Goal: Ask a question

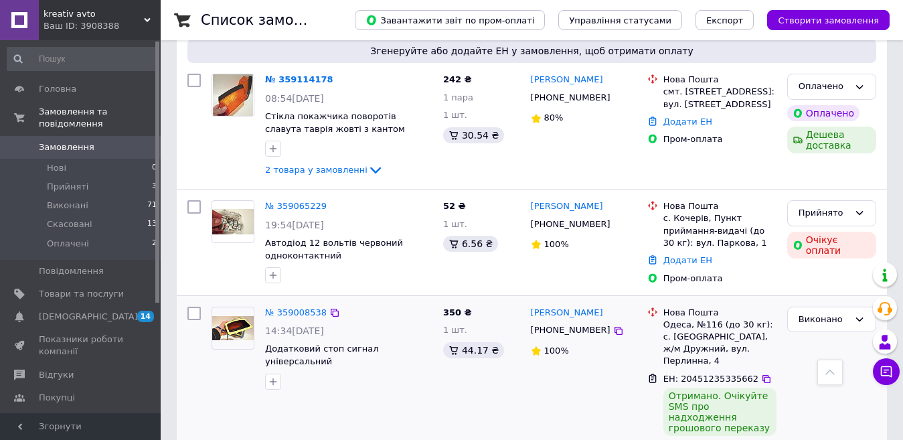
scroll to position [201, 0]
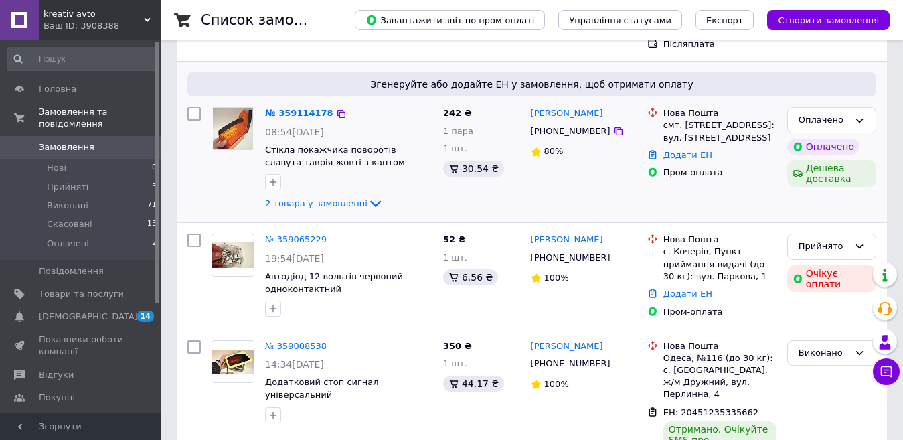
click at [673, 150] on link "Додати ЕН" at bounding box center [687, 155] width 49 height 10
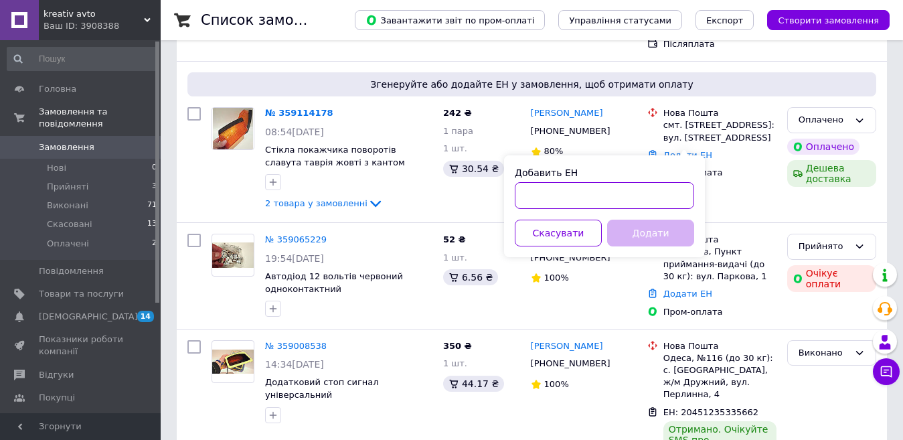
click at [558, 204] on input "Добавить ЕН" at bounding box center [604, 195] width 179 height 27
type input "20451235655440"
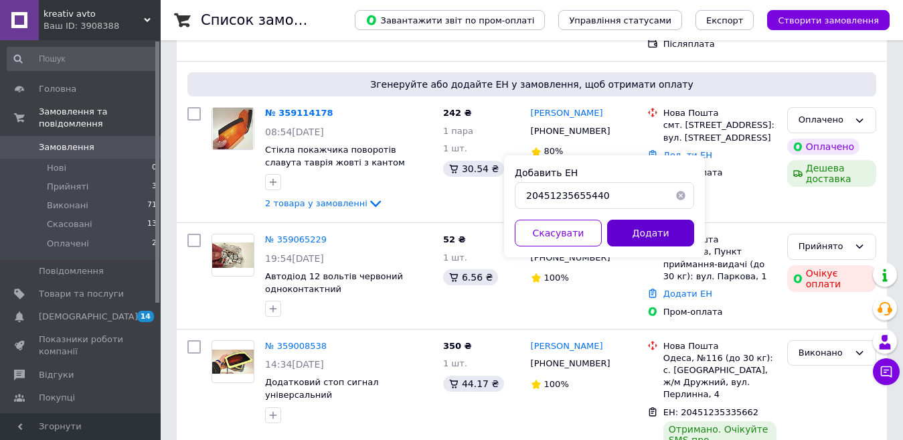
click at [631, 228] on button "Додати" at bounding box center [650, 233] width 87 height 27
click at [754, 197] on div "Нова Пошта смт. [STREET_ADDRESS]: вул. [STREET_ADDRESS] Додати ЕН Пром-оплата" at bounding box center [712, 159] width 140 height 115
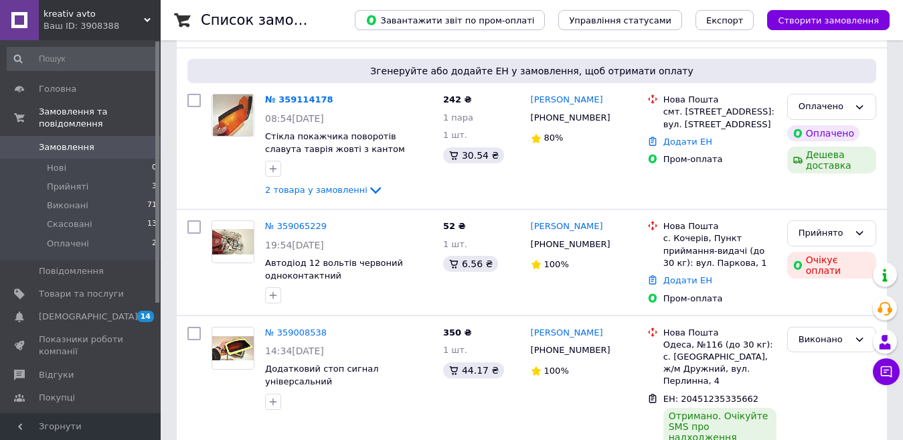
scroll to position [210, 0]
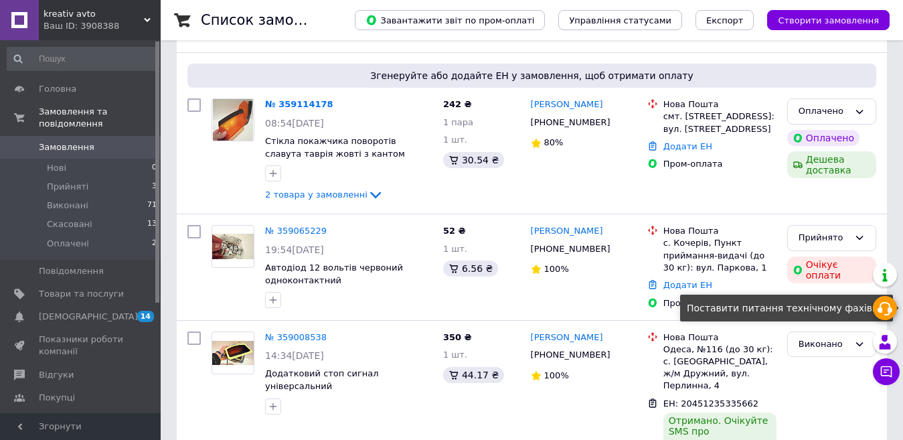
click at [887, 309] on icon at bounding box center [885, 309] width 16 height 16
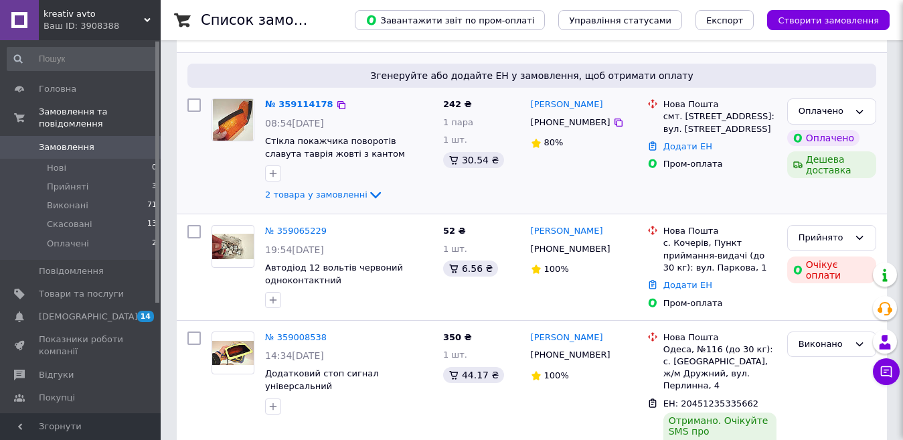
click at [703, 114] on div "смт. [STREET_ADDRESS]: вул. [STREET_ADDRESS]" at bounding box center [719, 122] width 113 height 24
click at [769, 114] on div "смт. [STREET_ADDRESS]: вул. [STREET_ADDRESS]" at bounding box center [719, 122] width 113 height 24
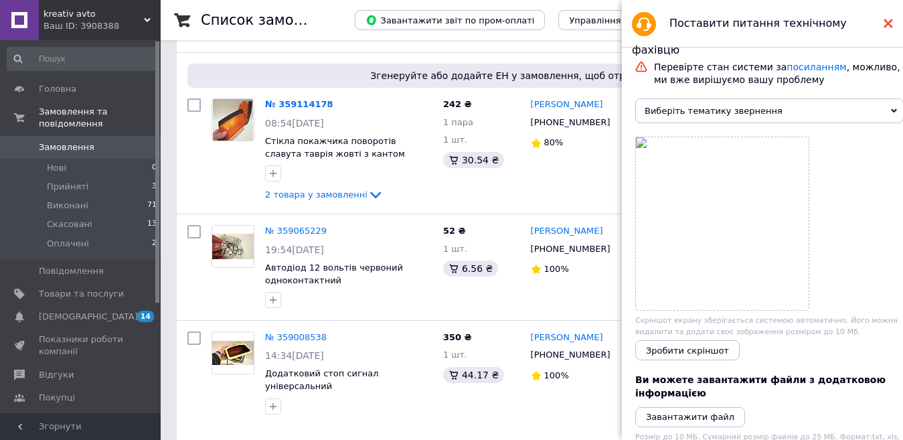
click at [888, 23] on use at bounding box center [888, 23] width 9 height 9
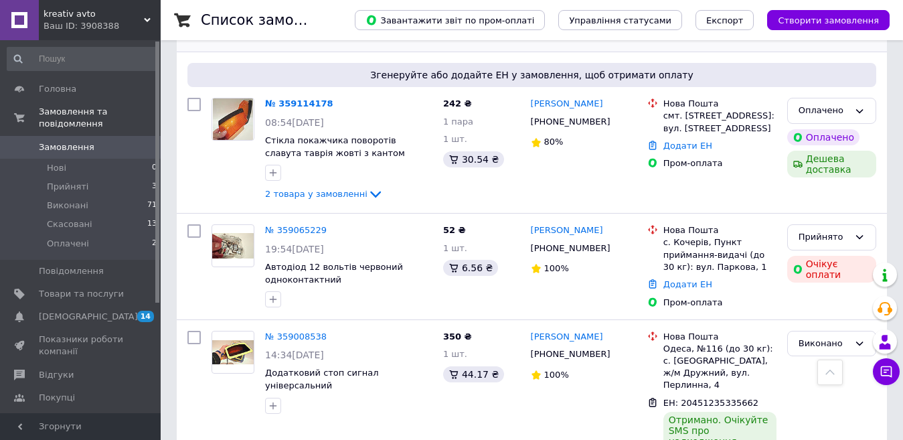
scroll to position [0, 0]
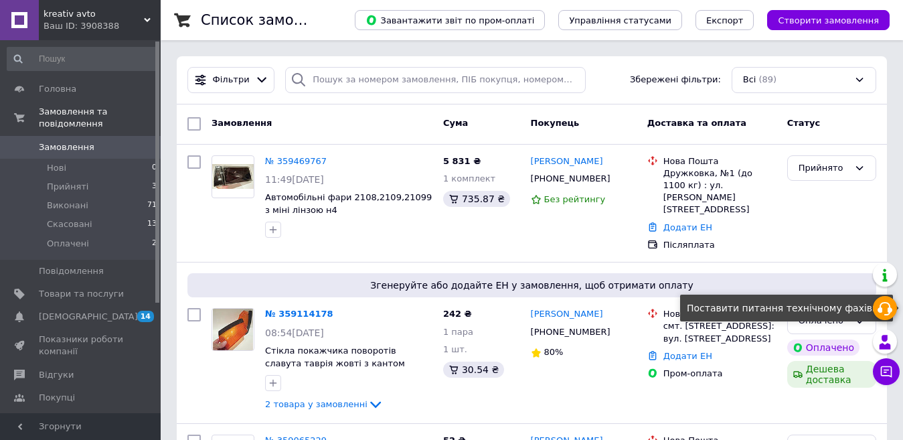
click at [880, 311] on use at bounding box center [885, 308] width 15 height 13
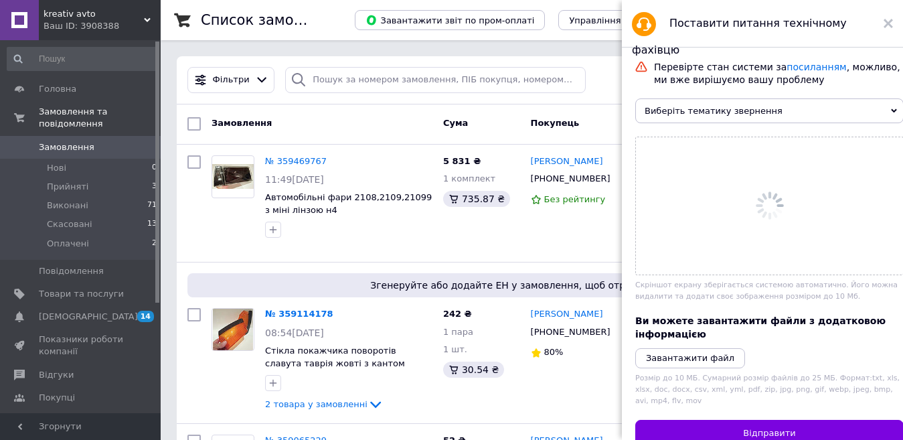
drag, startPoint x: 881, startPoint y: 309, endPoint x: 714, endPoint y: 124, distance: 248.9
click at [881, 309] on div "Перевірте стан системи за посиланням , можливо, ми вже вирішуємо вашу проблему …" at bounding box center [769, 292] width 268 height 463
click at [714, 117] on span "Виберіть тематику звернення" at bounding box center [769, 110] width 268 height 25
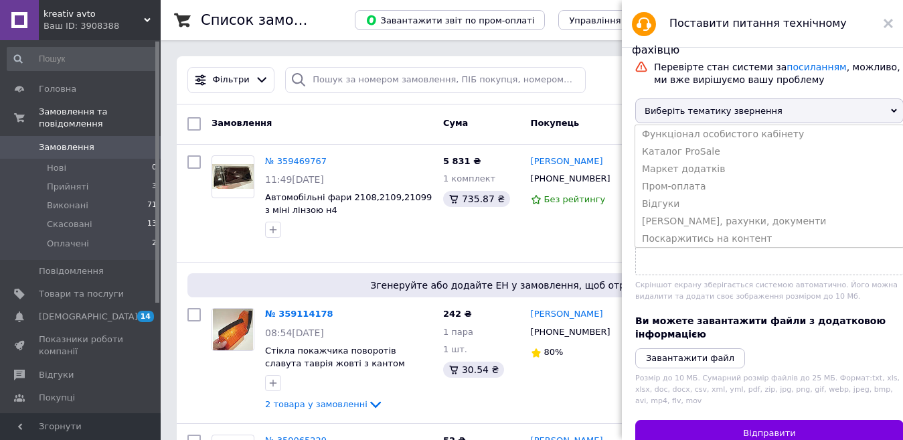
click at [690, 195] on li "Пром-оплата" at bounding box center [769, 185] width 268 height 17
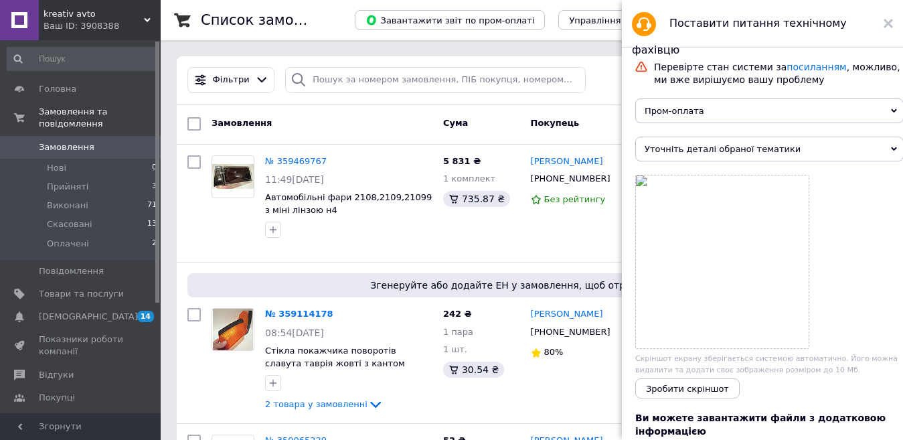
click at [689, 153] on span "Уточніть деталі обраної тематики" at bounding box center [769, 149] width 268 height 25
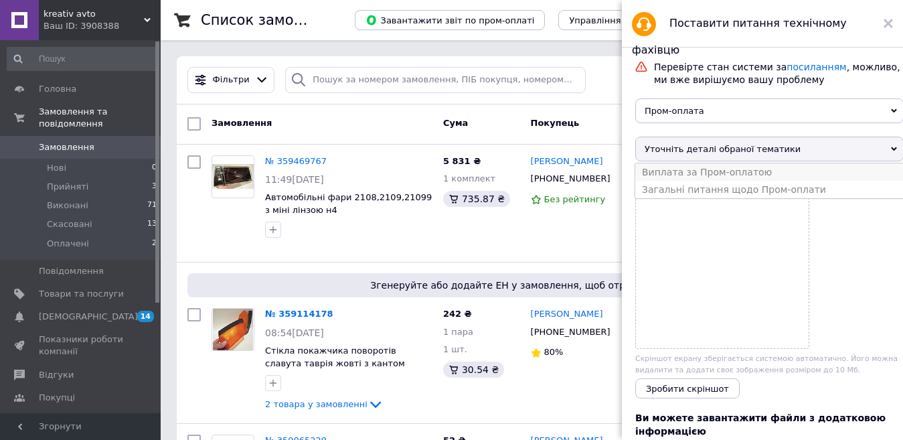
click at [689, 180] on li "Виплата за Пром-оплатою" at bounding box center [769, 171] width 268 height 17
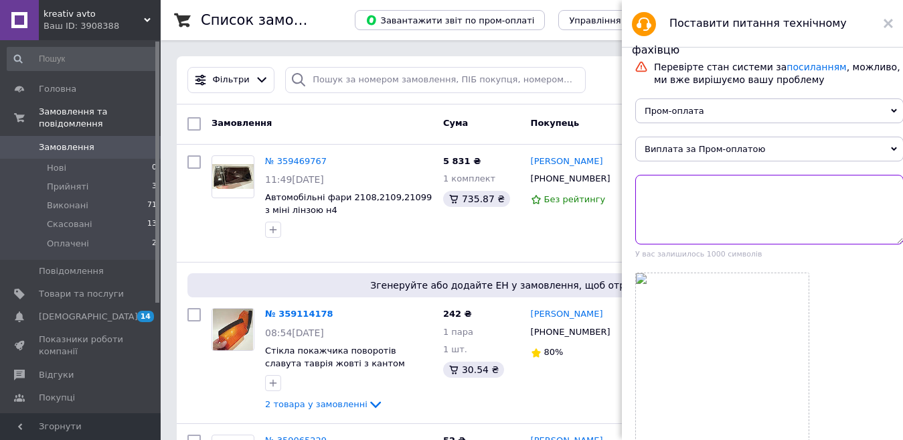
click at [673, 201] on textarea at bounding box center [769, 210] width 268 height 70
click at [717, 190] on textarea "Доброго дня." at bounding box center [769, 210] width 268 height 70
click at [744, 193] on textarea "Доброго дня. у" at bounding box center [769, 210] width 268 height 70
click at [718, 191] on textarea "Доброго дня. Будьлака" at bounding box center [769, 210] width 268 height 70
click at [722, 191] on textarea "Доброго дня. Будьлака" at bounding box center [769, 210] width 268 height 70
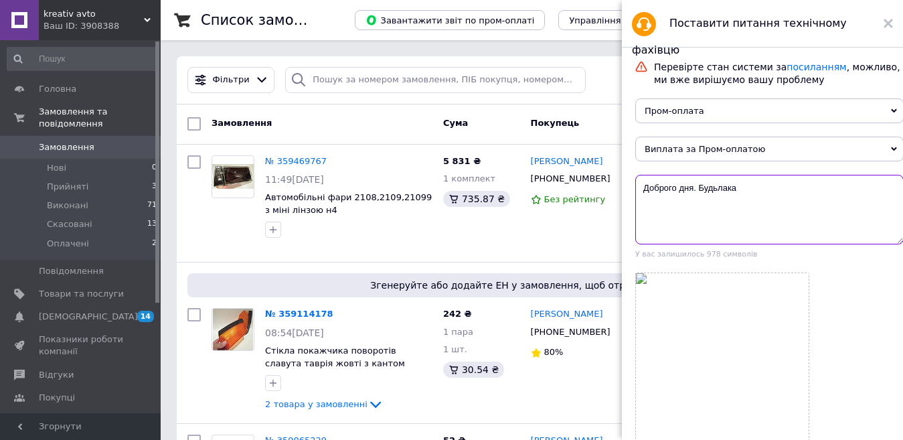
click at [726, 190] on textarea "Доброго дня. Будьлака" at bounding box center [769, 210] width 268 height 70
click at [718, 189] on textarea "Доброго дня. [GEOGRAPHIC_DATA]" at bounding box center [769, 210] width 268 height 70
click at [751, 193] on textarea "Доброго дня. Будь ласка" at bounding box center [769, 210] width 268 height 70
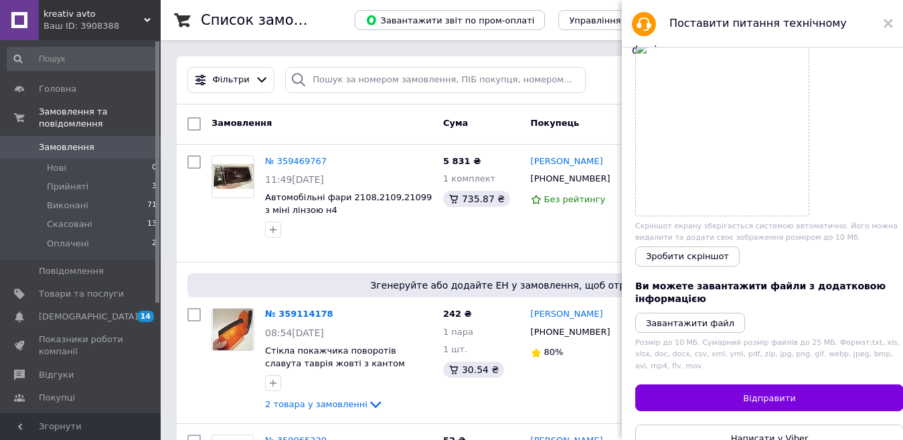
scroll to position [35, 0]
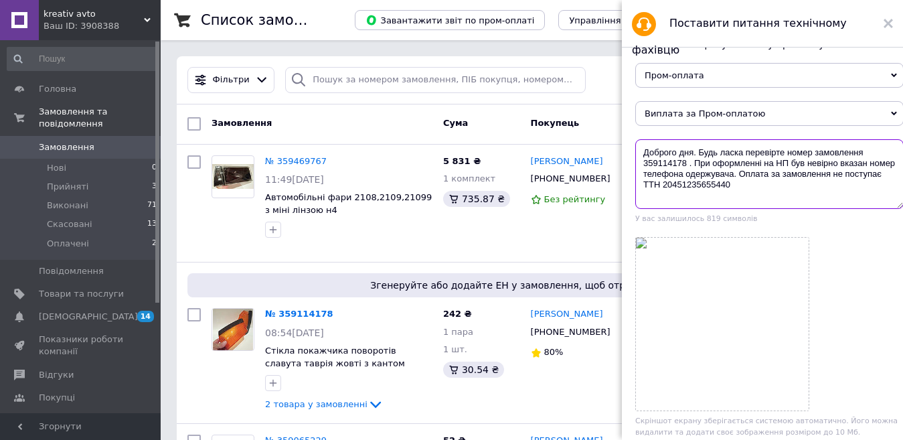
click at [754, 202] on textarea "Доброго дня. Будь ласка перевірте номер замовлення 359114178 . При оформленні н…" at bounding box center [769, 174] width 268 height 70
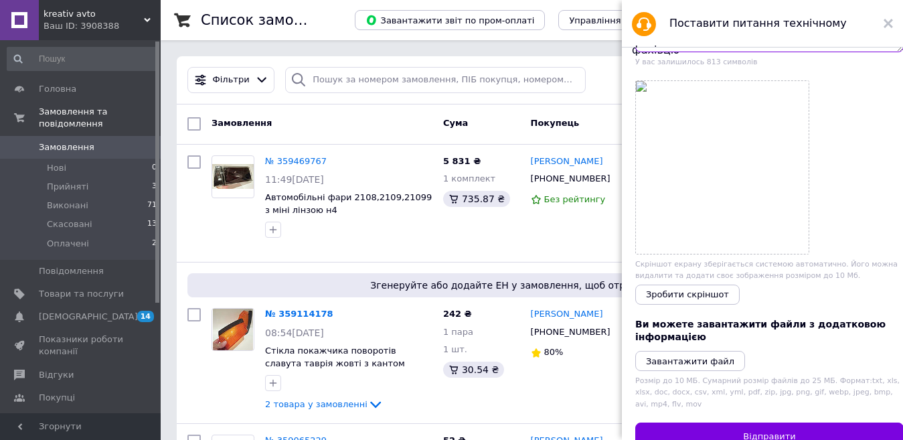
scroll to position [303, 0]
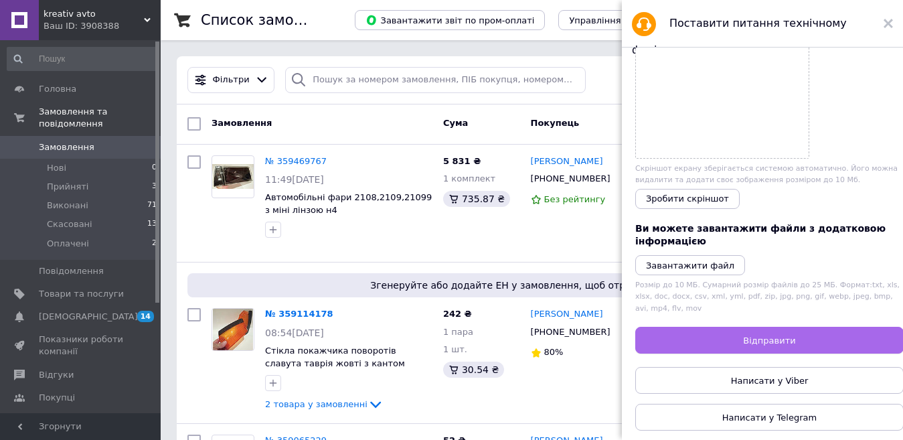
type textarea "Доброго дня. Будь ласка перевірте номер замовлення 359114178 . При оформленні н…"
click at [751, 343] on button "Відправити" at bounding box center [769, 340] width 268 height 27
